Goal: Task Accomplishment & Management: Manage account settings

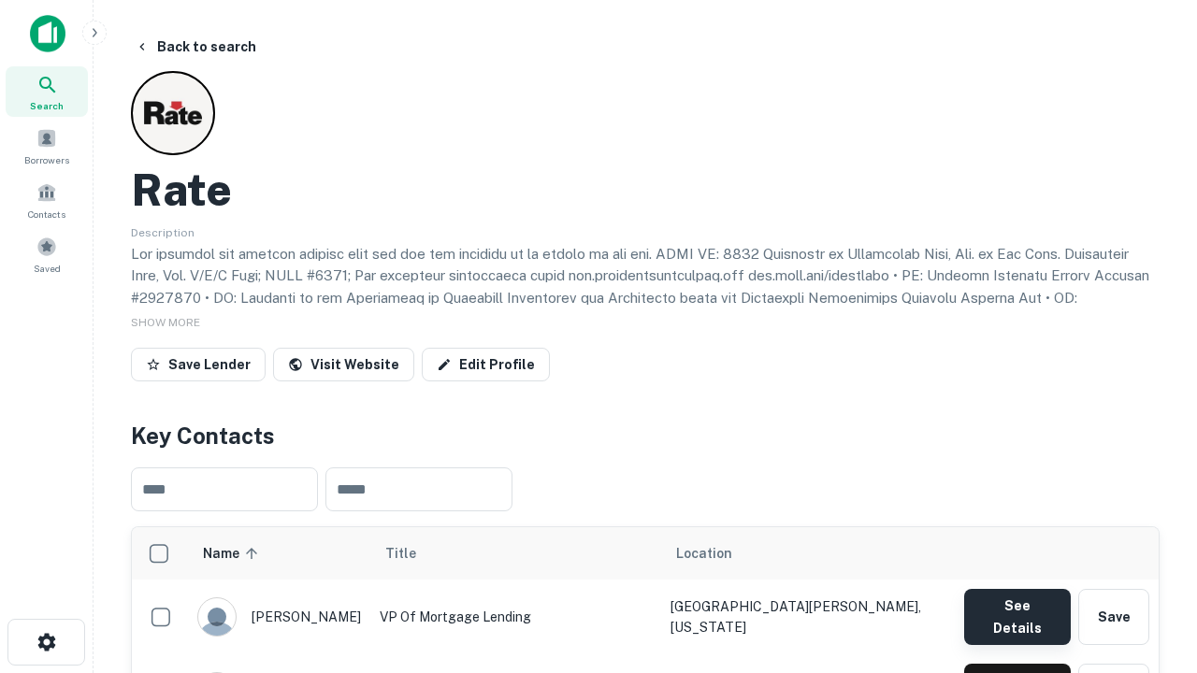
click at [1016, 608] on button "See Details" at bounding box center [1017, 617] width 107 height 56
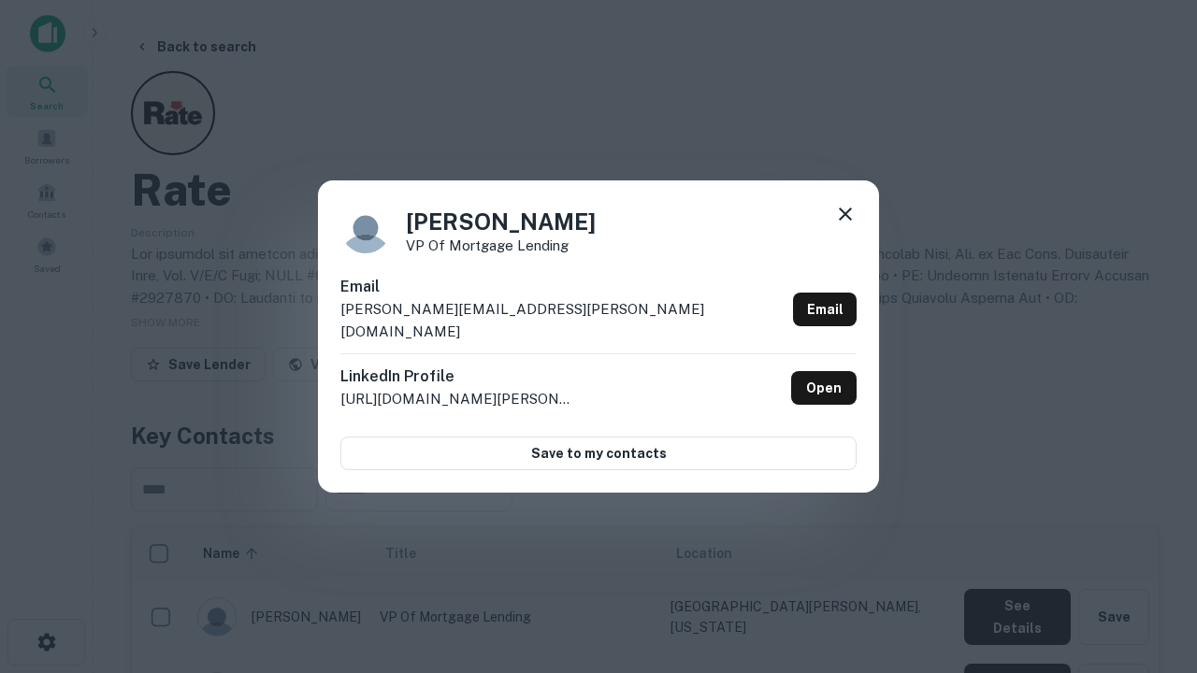
click at [845, 225] on icon at bounding box center [845, 214] width 22 height 22
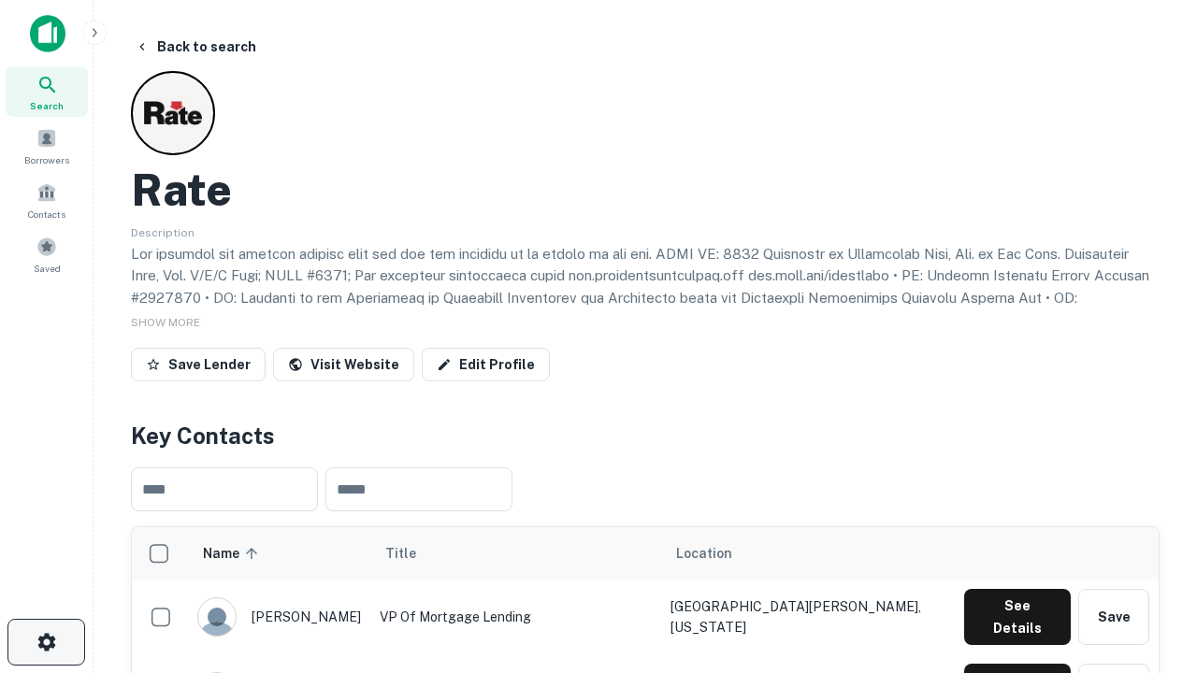
click at [46, 642] on icon "button" at bounding box center [47, 642] width 22 height 22
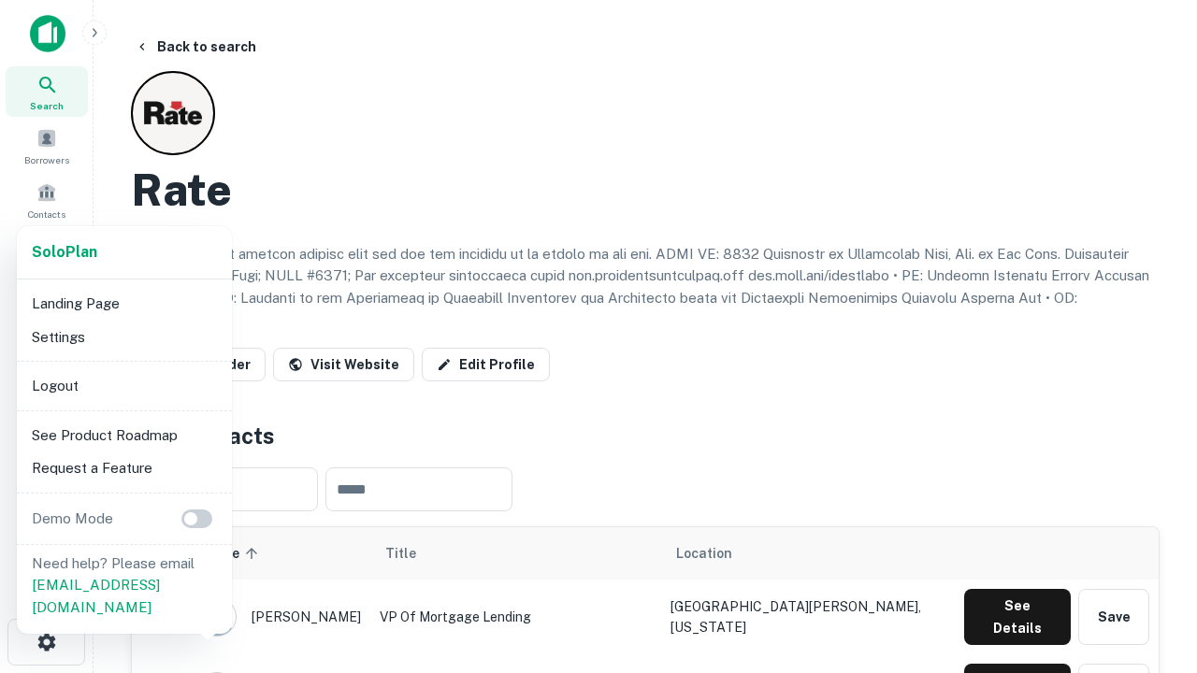
click at [123, 385] on li "Logout" at bounding box center [124, 386] width 200 height 34
